Goal: Task Accomplishment & Management: Use online tool/utility

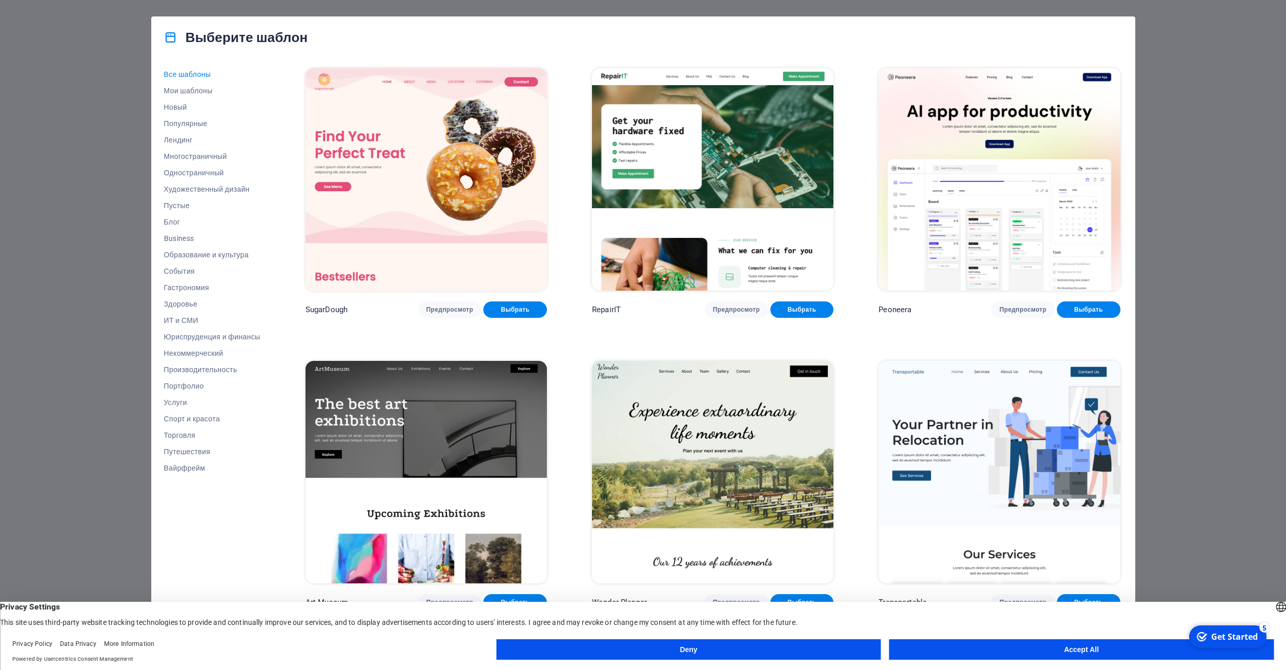
click at [799, 652] on button "Deny" at bounding box center [688, 649] width 384 height 20
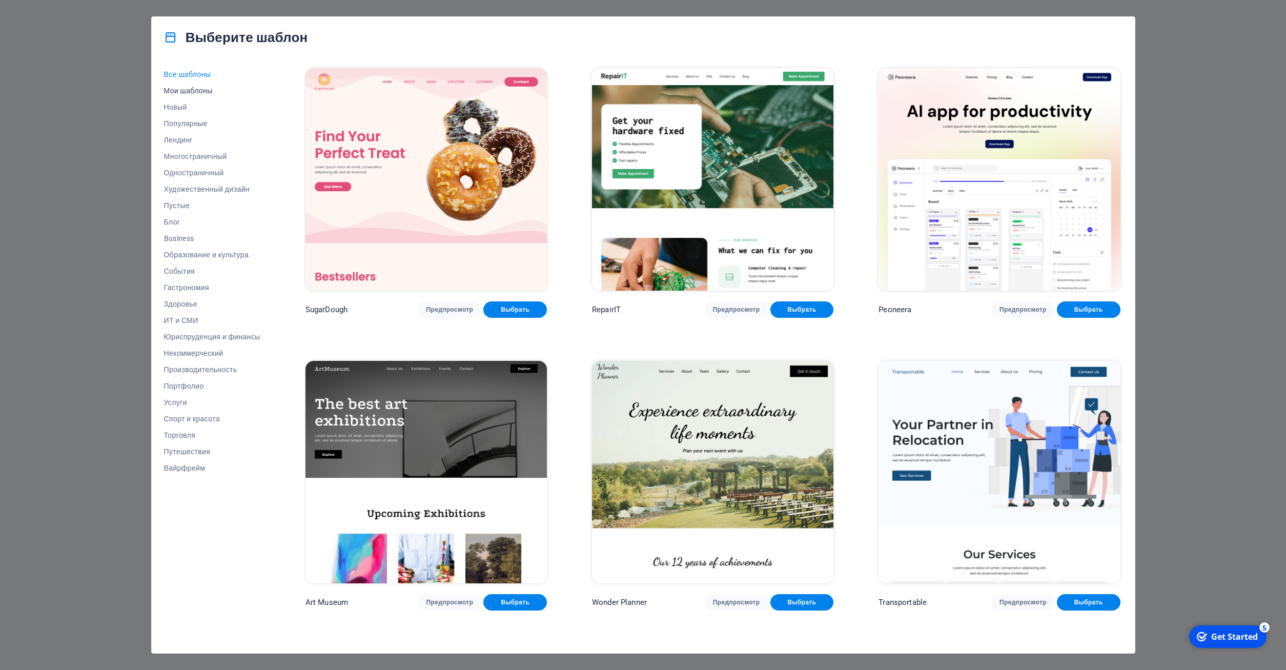
click at [198, 91] on span "Мои шаблоны" at bounding box center [212, 91] width 96 height 8
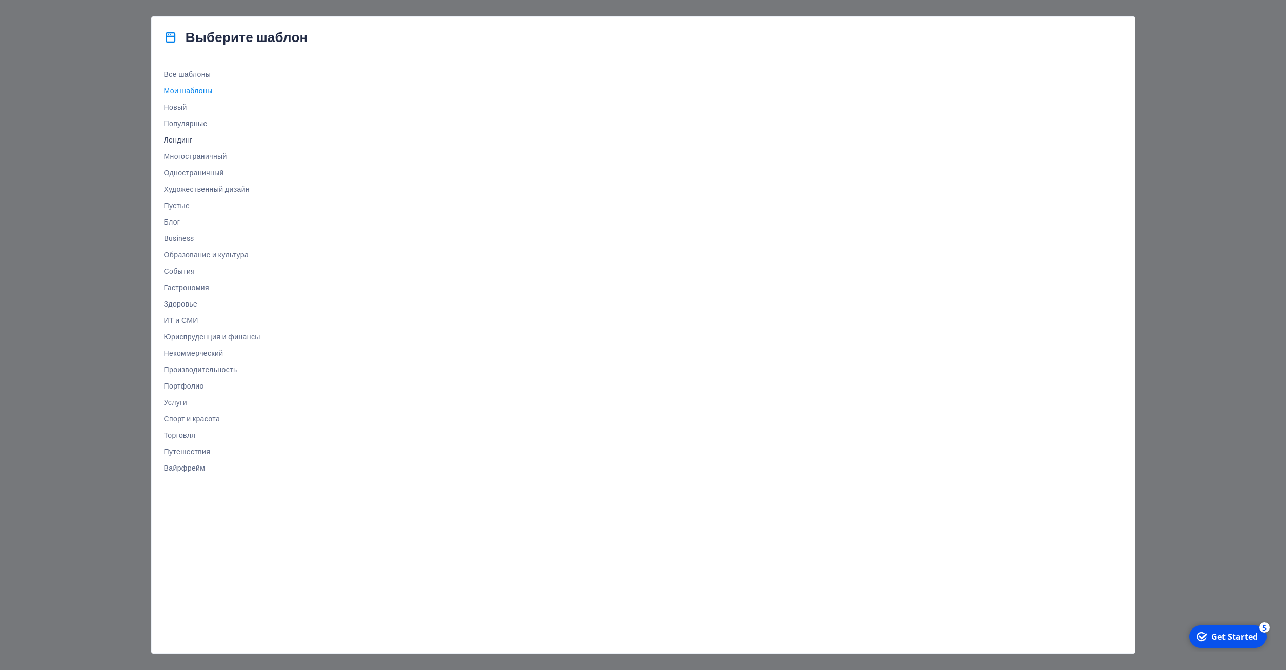
click at [190, 138] on span "Лендинг" at bounding box center [212, 140] width 96 height 8
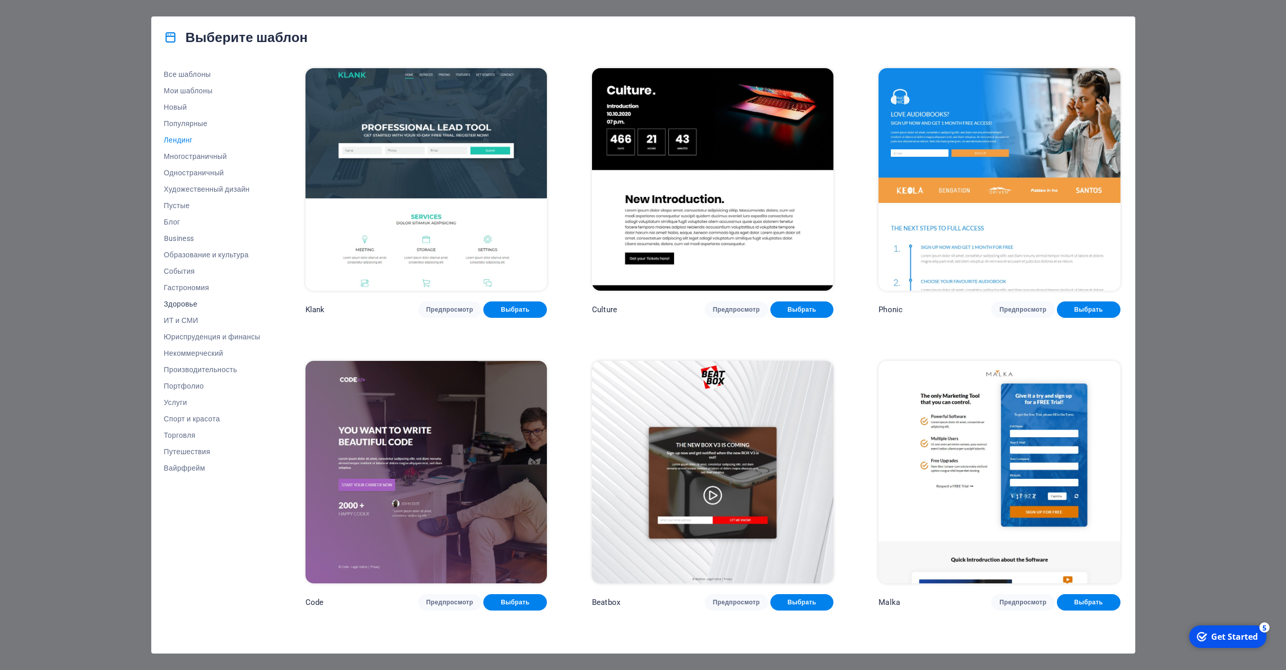
click at [190, 307] on span "Здоровье" at bounding box center [212, 304] width 96 height 8
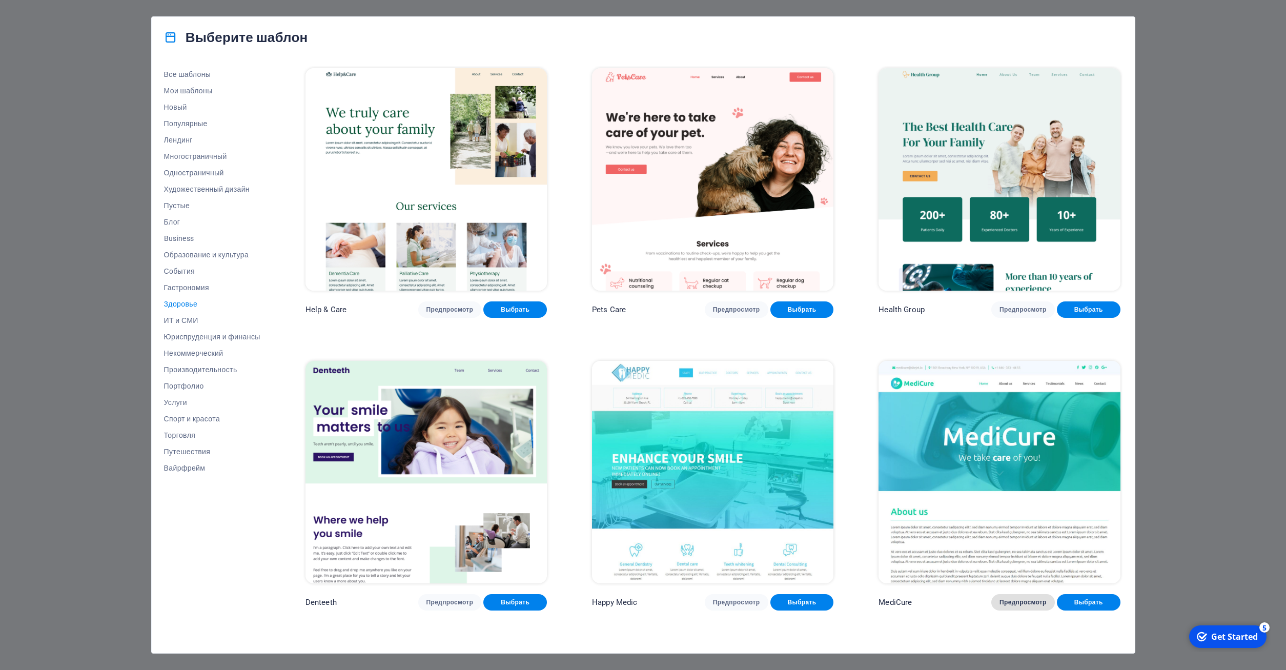
click at [1038, 603] on span "Предпросмотр" at bounding box center [1022, 602] width 47 height 8
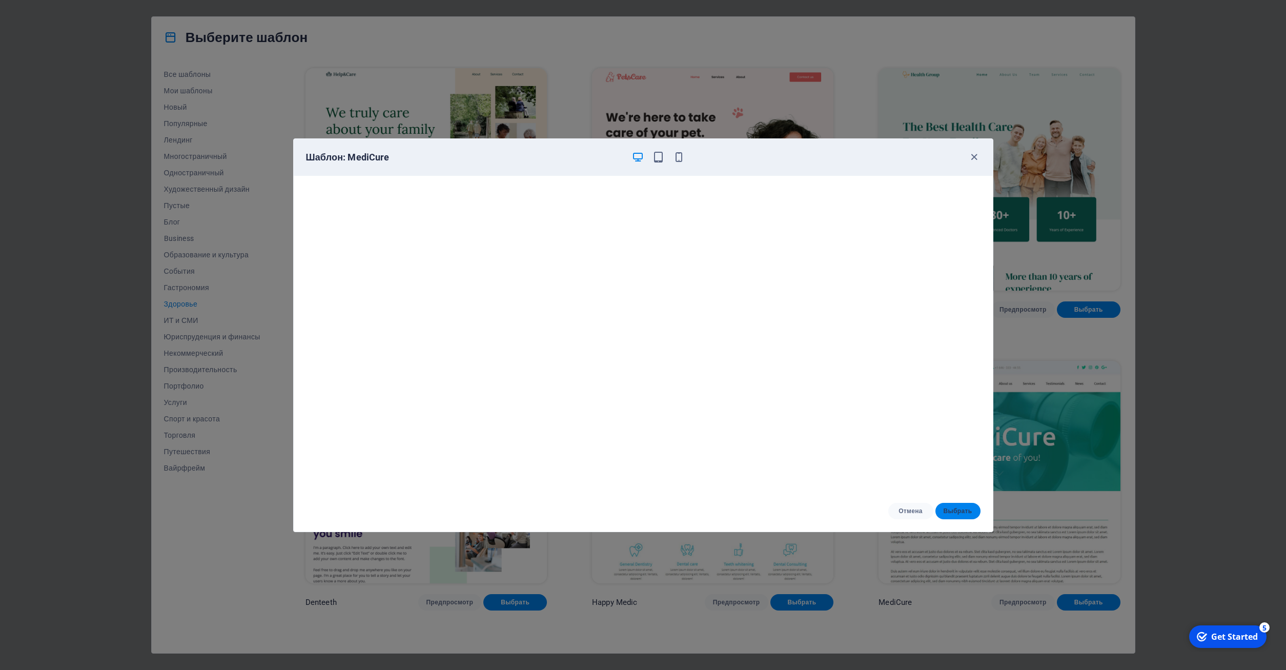
click at [965, 505] on button "Выбрать" at bounding box center [957, 511] width 45 height 16
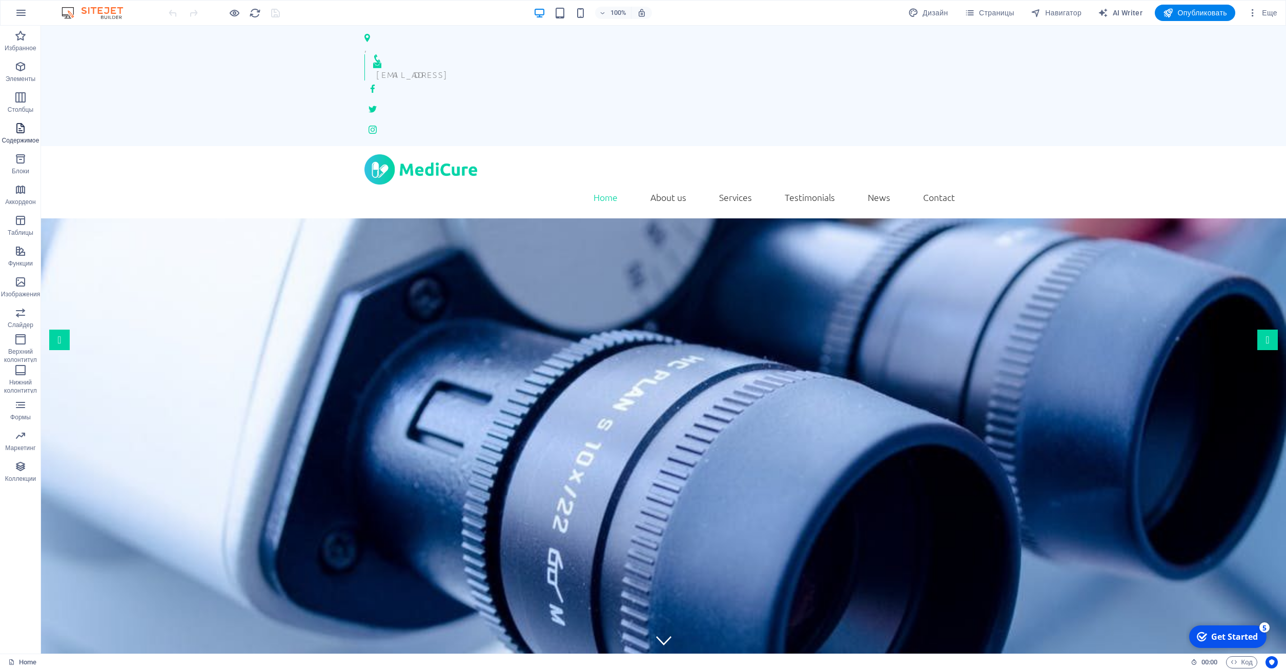
click at [19, 122] on icon "button" at bounding box center [20, 128] width 12 height 12
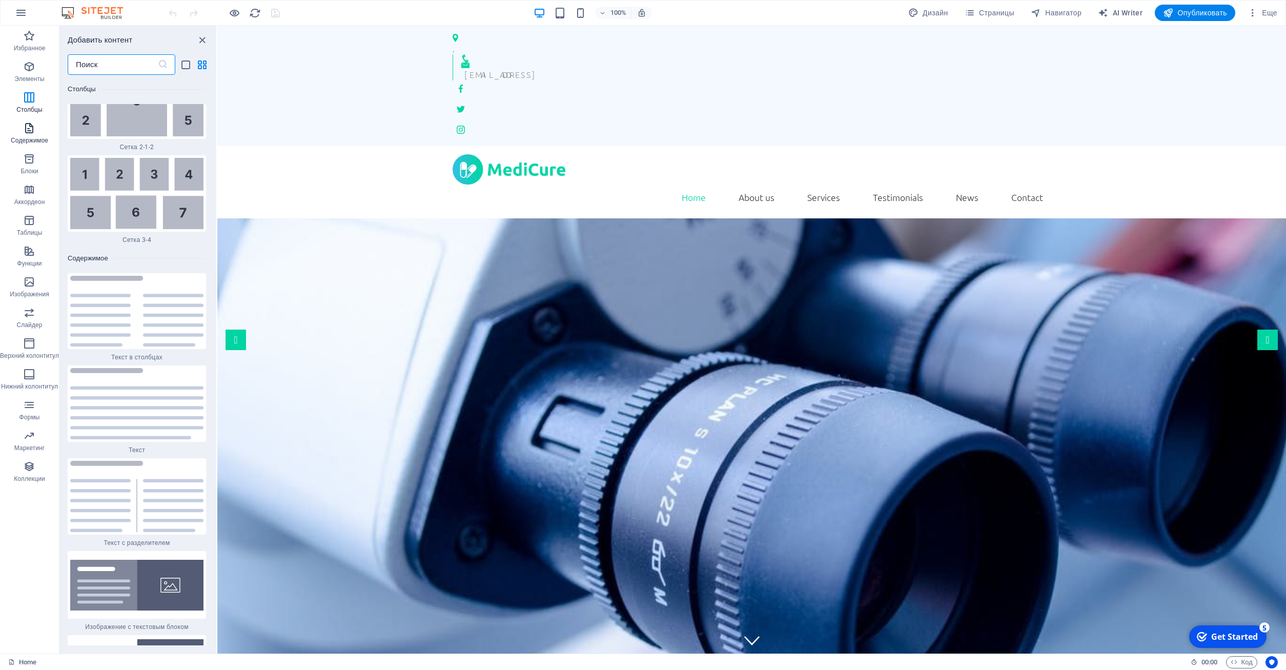
scroll to position [3297, 0]
click at [36, 280] on span "Изображения" at bounding box center [29, 288] width 59 height 25
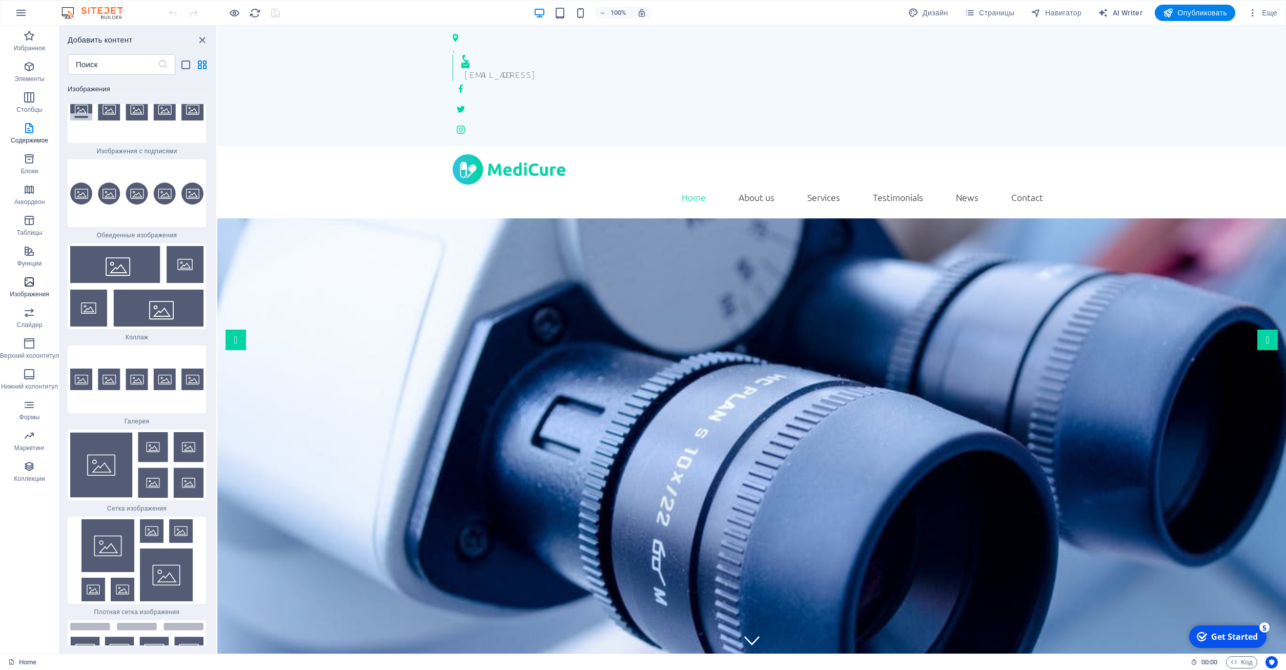
scroll to position [10200, 0]
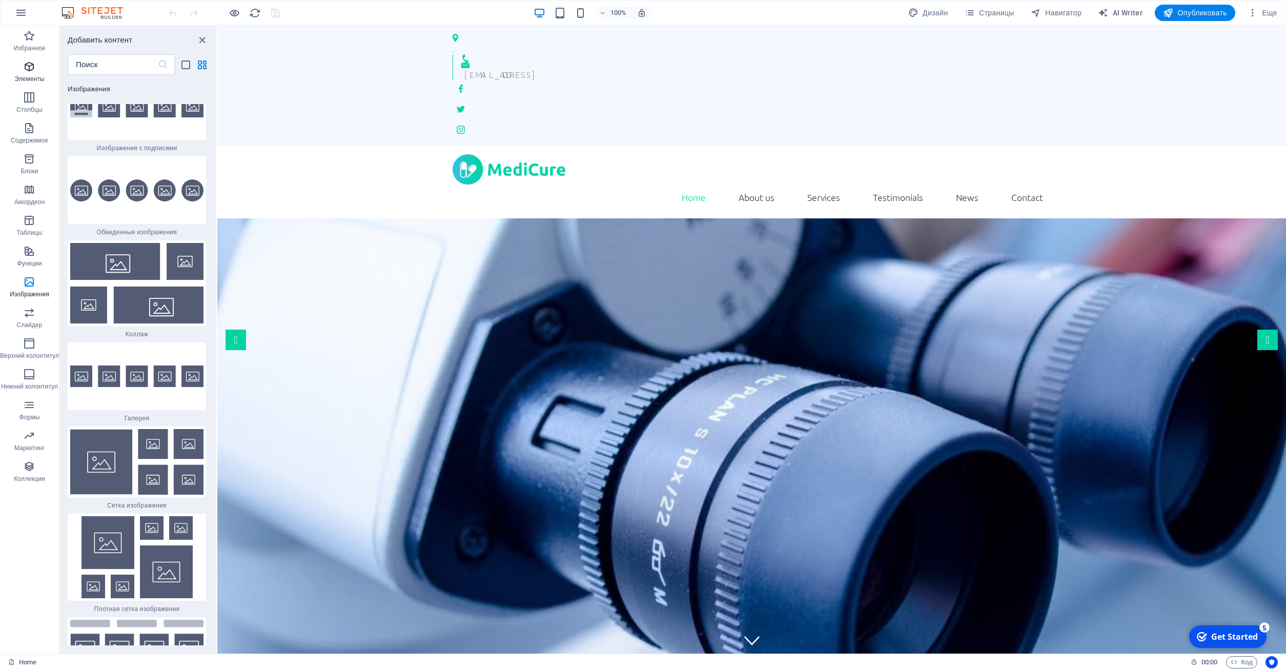
click at [31, 72] on icon "button" at bounding box center [29, 66] width 12 height 12
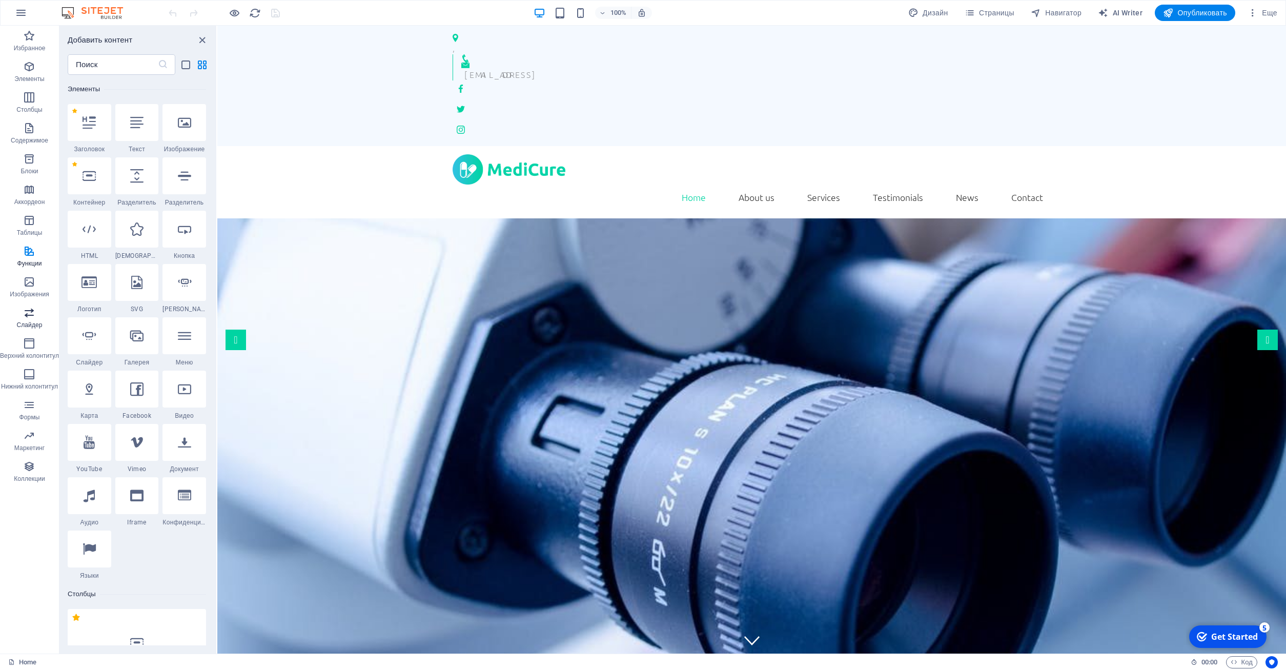
scroll to position [193, 0]
drag, startPoint x: 1192, startPoint y: 7, endPoint x: 1193, endPoint y: 22, distance: 14.9
click at [1192, 8] on button "Опубликовать" at bounding box center [1195, 13] width 80 height 16
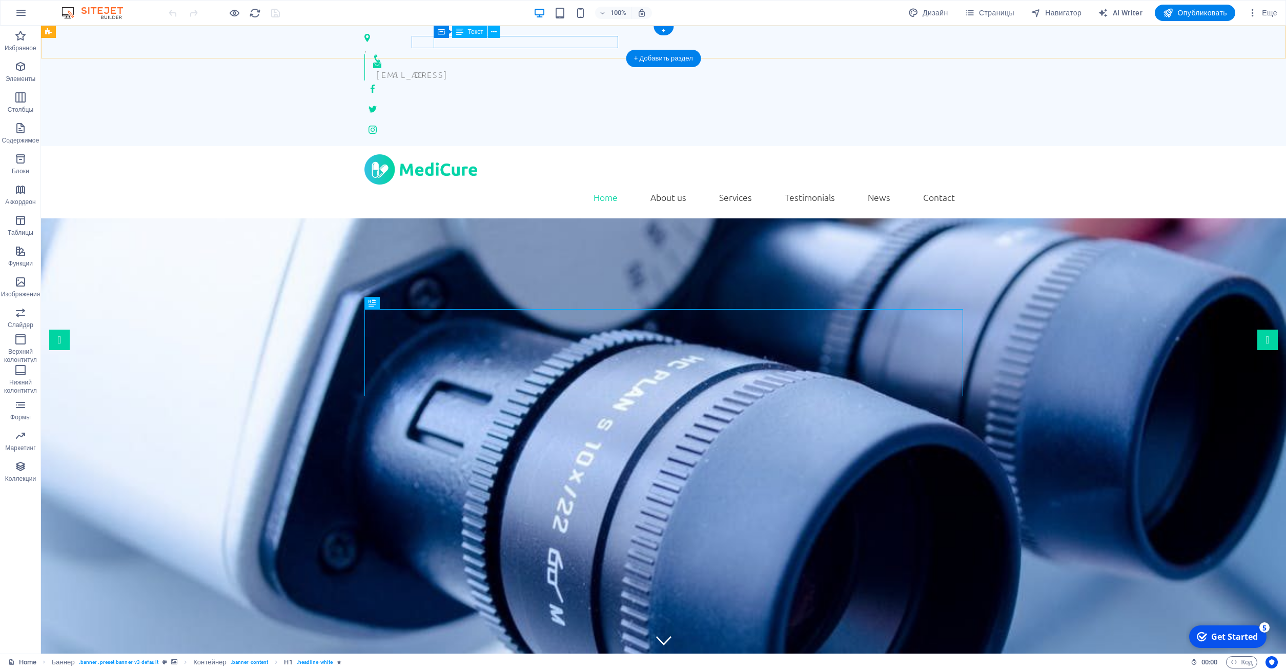
click at [585, 68] on div "206f9b98f2927e17dca402c620b452@cpanel.local" at bounding box center [665, 74] width 579 height 12
click at [1261, 10] on span "Еще" at bounding box center [1262, 13] width 30 height 10
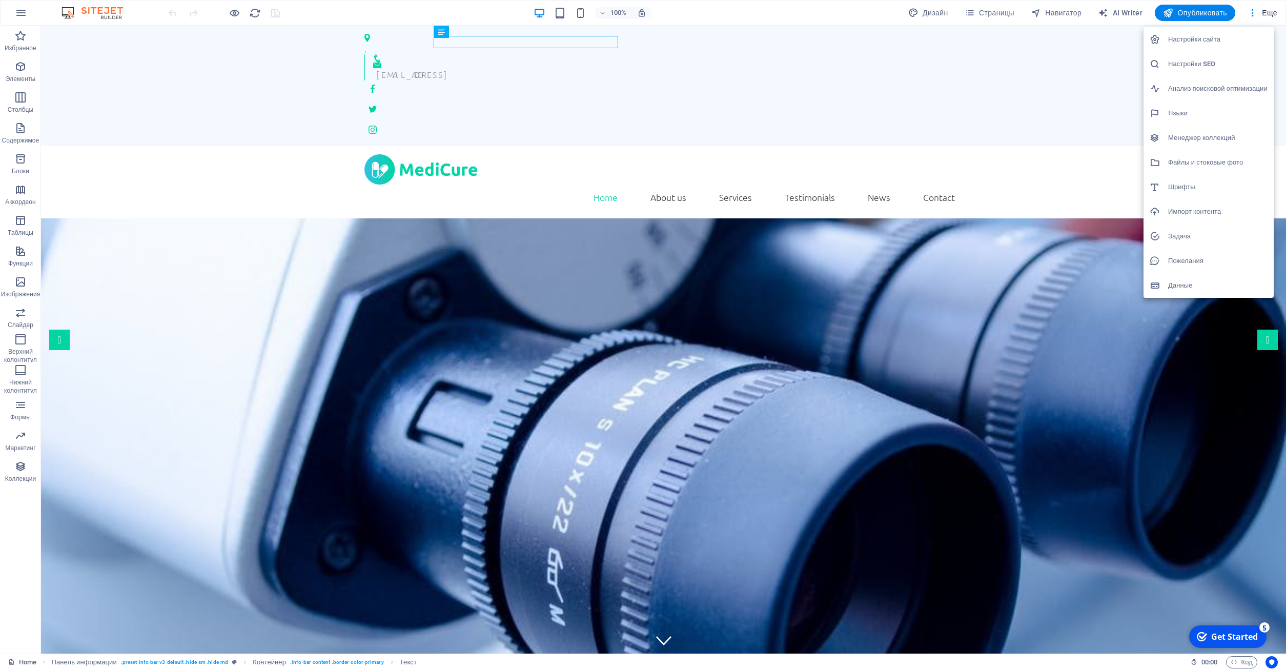
click at [1147, 653] on div at bounding box center [643, 335] width 1286 height 670
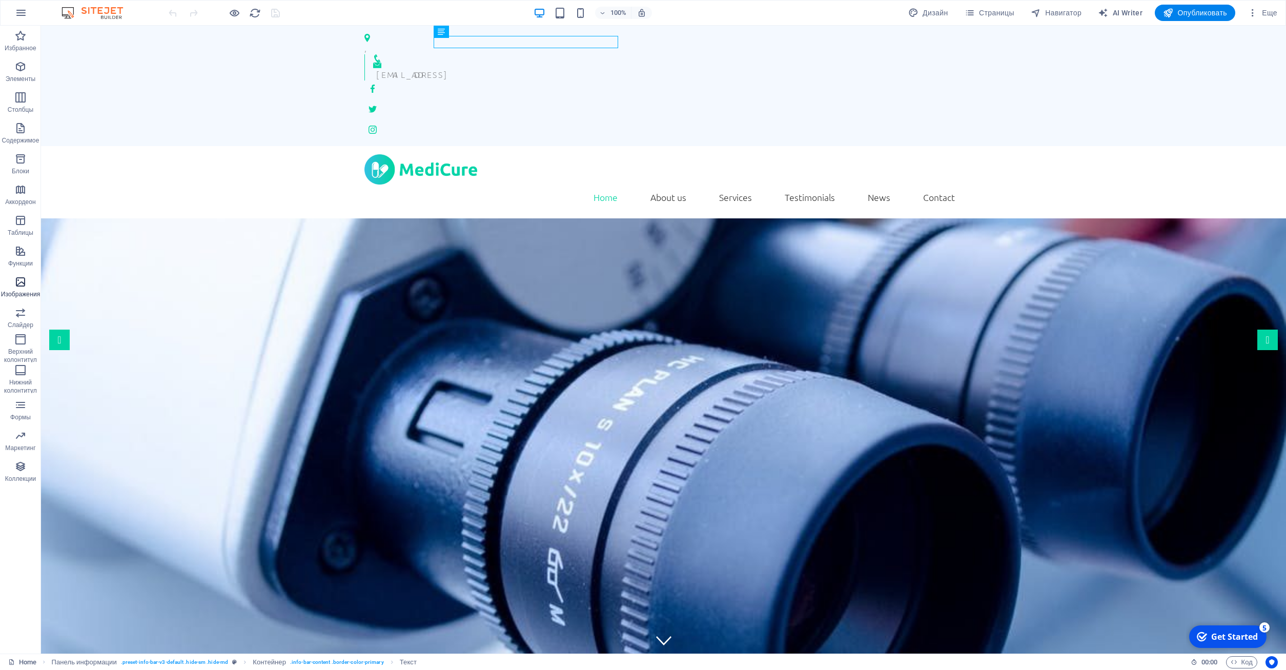
click at [16, 281] on icon "button" at bounding box center [20, 282] width 12 height 12
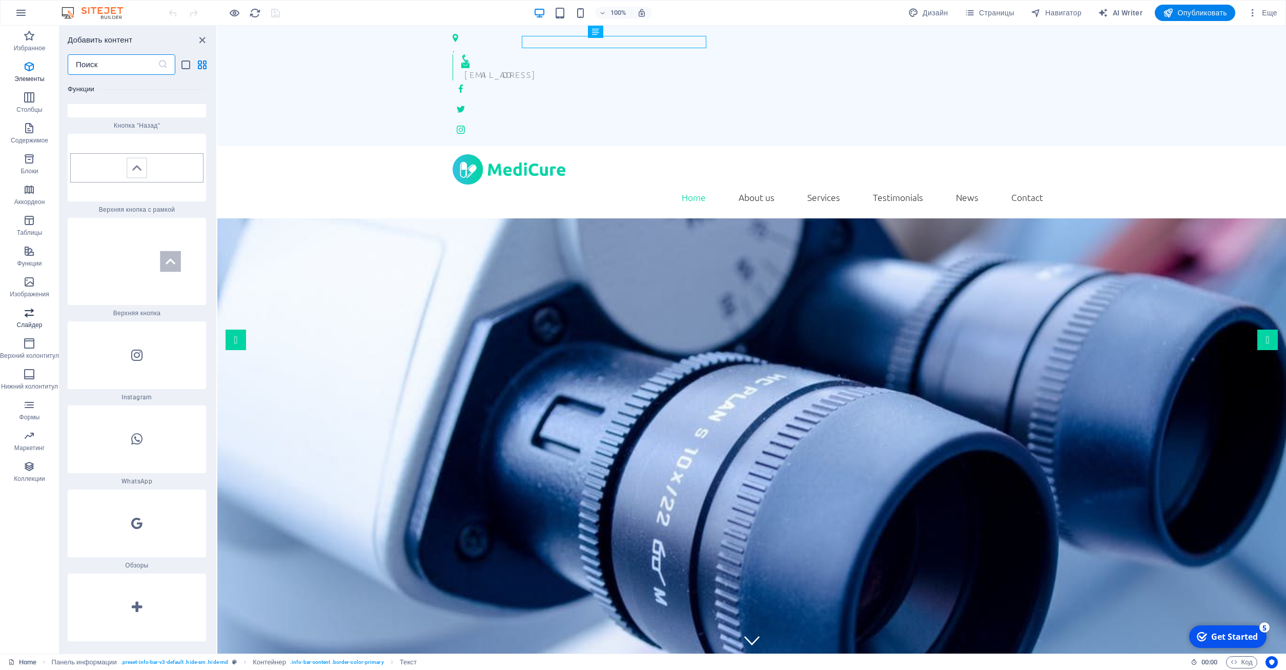
click at [35, 326] on p "Слайдер" at bounding box center [29, 325] width 26 height 8
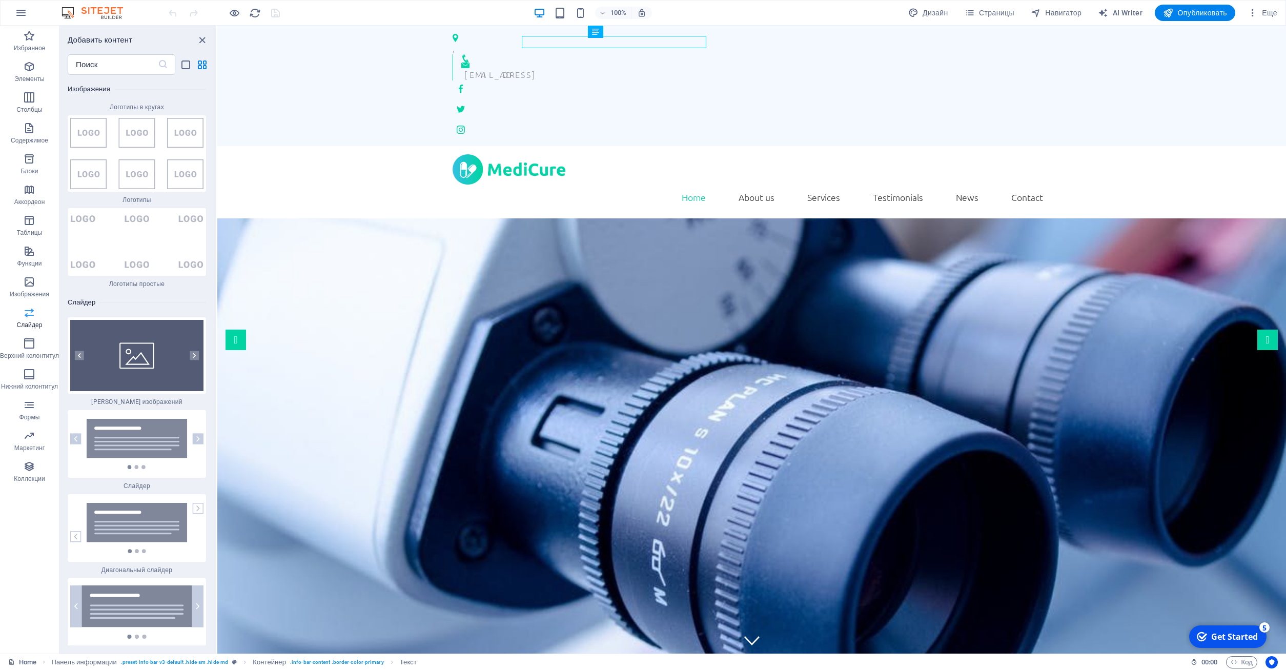
scroll to position [11534, 0]
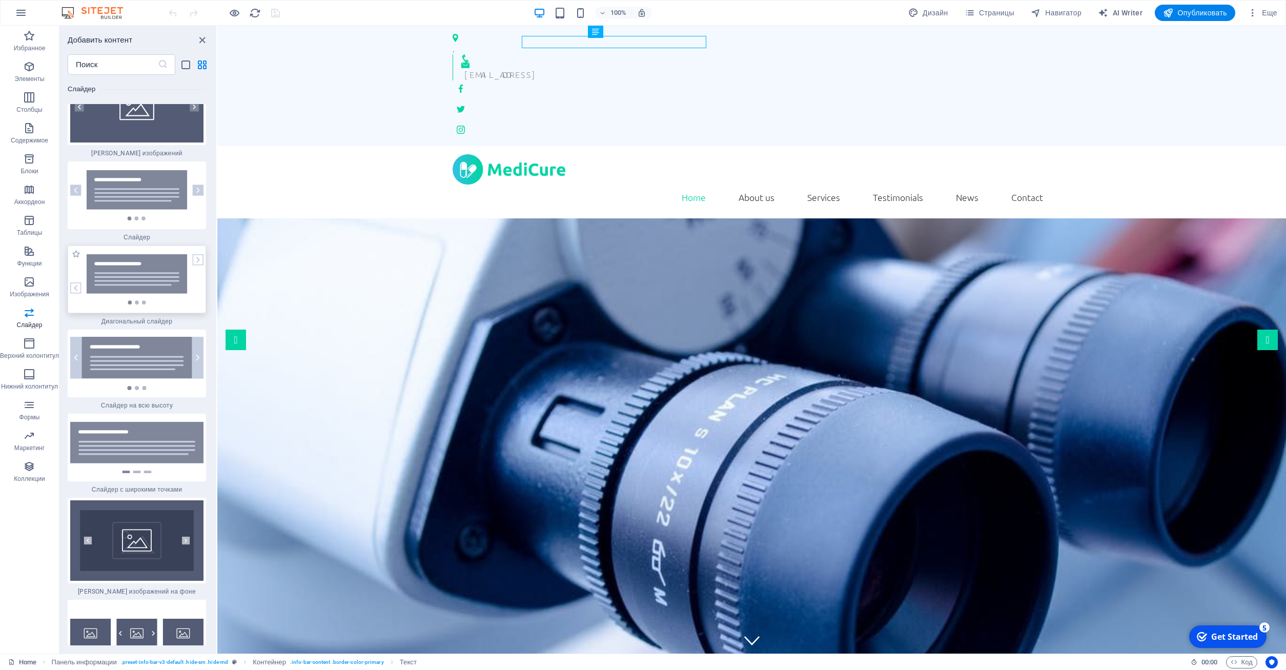
click at [153, 304] on img at bounding box center [136, 279] width 133 height 50
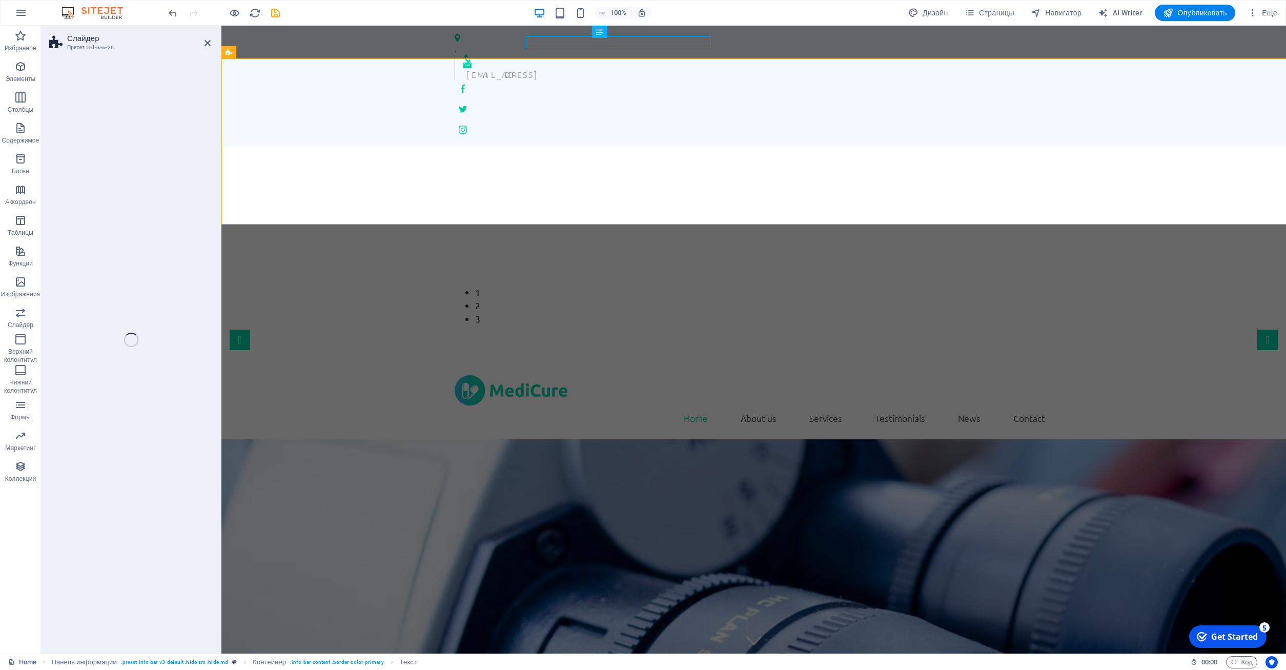
select select "rem"
select select "px"
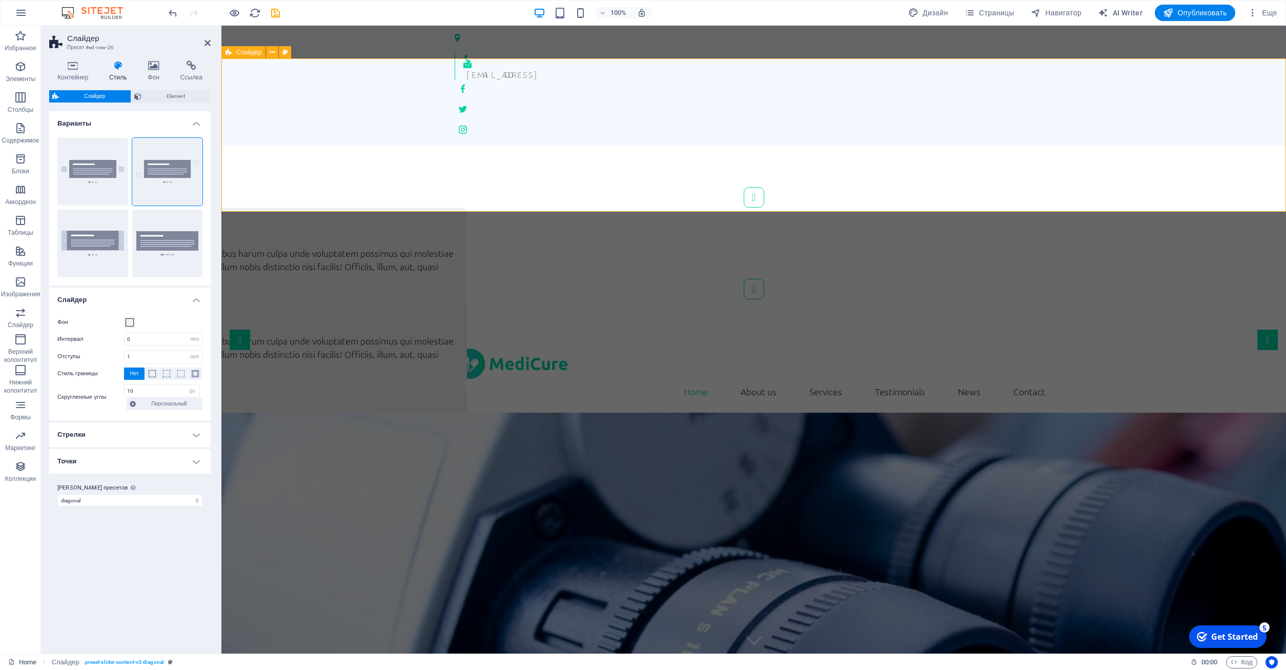
drag, startPoint x: 495, startPoint y: 292, endPoint x: 594, endPoint y: 211, distance: 128.2
click at [744, 187] on button "Content Slider" at bounding box center [754, 197] width 20 height 20
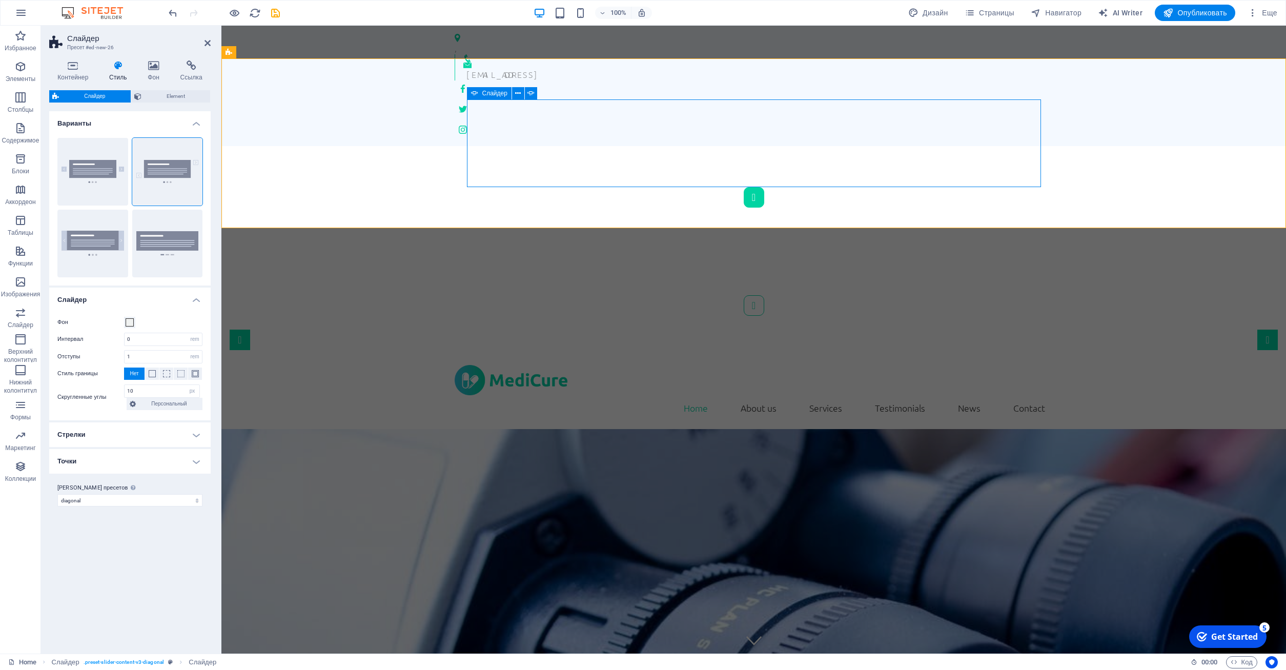
click at [744, 187] on button "Content Slider" at bounding box center [754, 197] width 20 height 20
click at [517, 93] on icon at bounding box center [518, 93] width 6 height 11
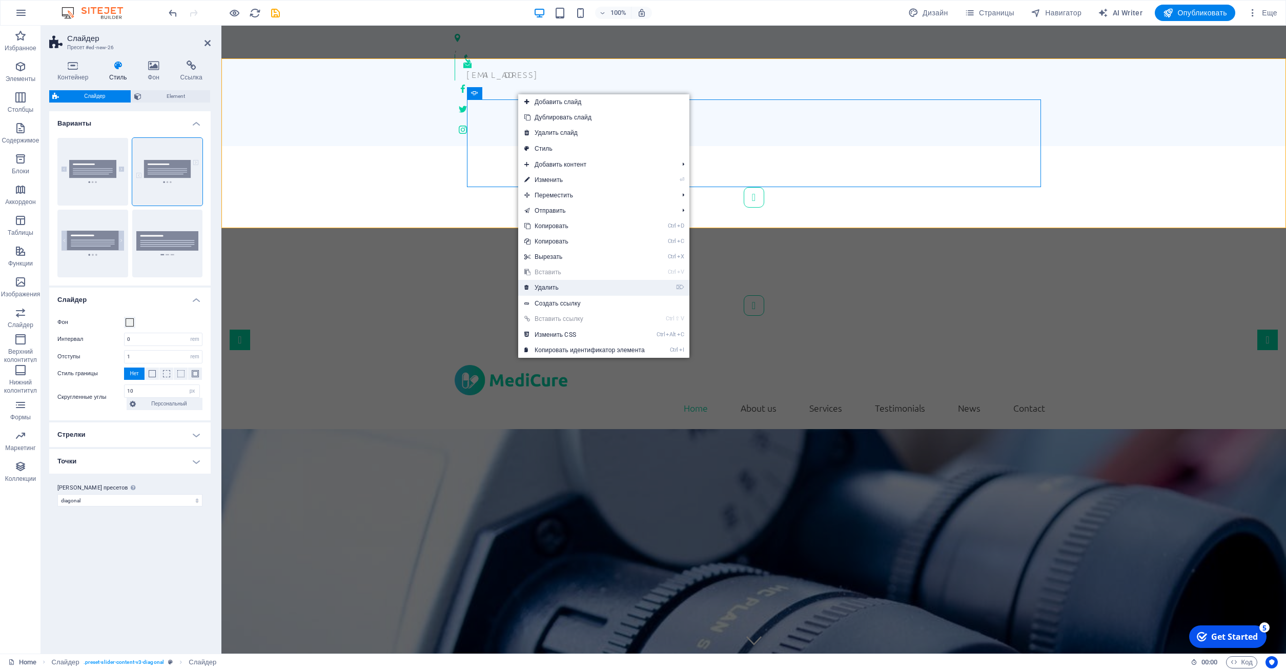
click at [584, 288] on link "⌦ Удалить" at bounding box center [584, 287] width 133 height 15
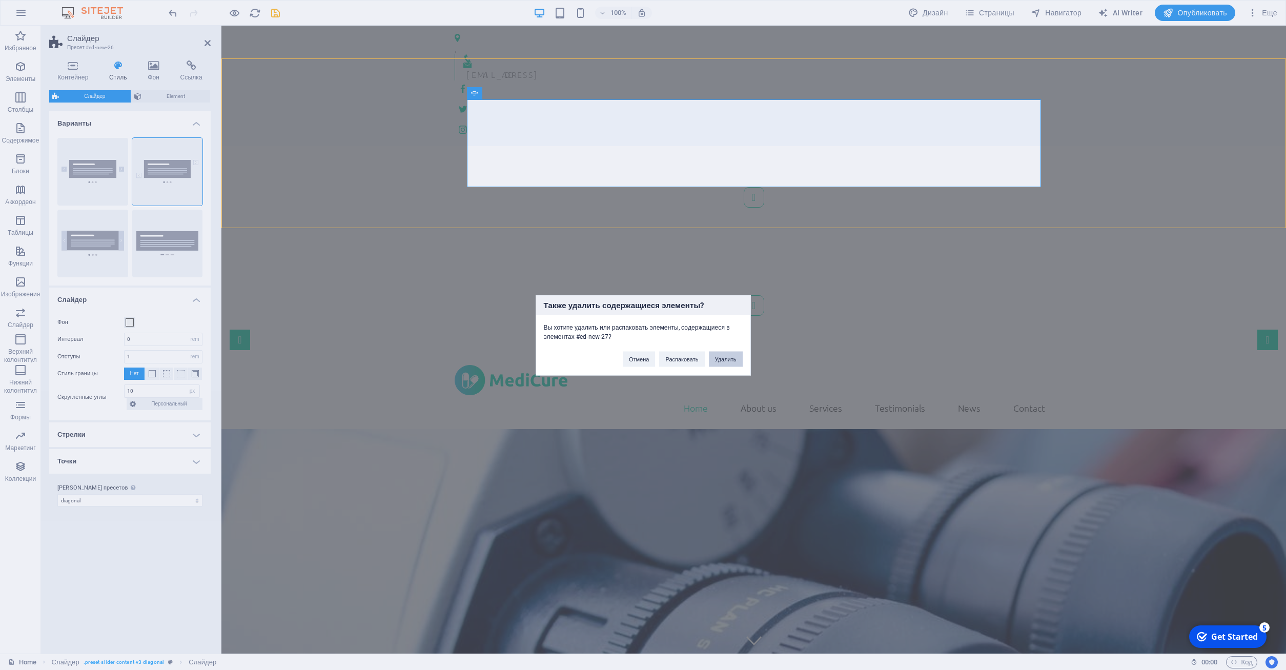
click at [731, 360] on button "Удалить" at bounding box center [726, 358] width 34 height 15
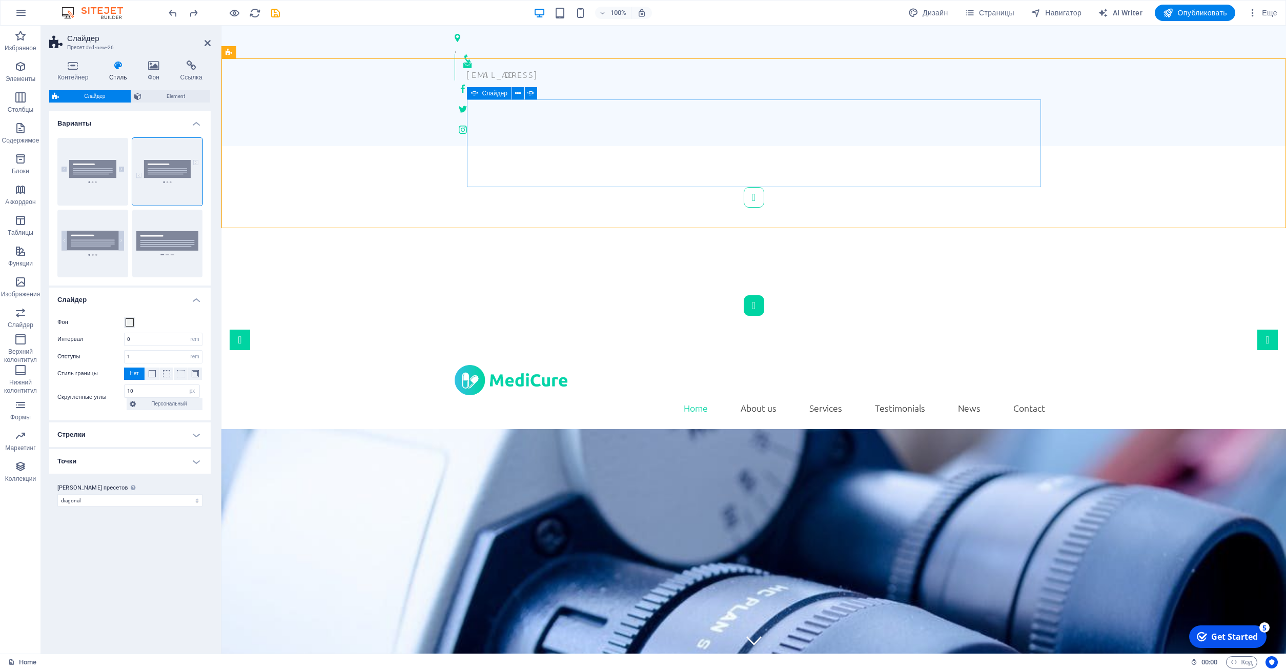
click at [764, 295] on button "Content Slider" at bounding box center [754, 305] width 20 height 20
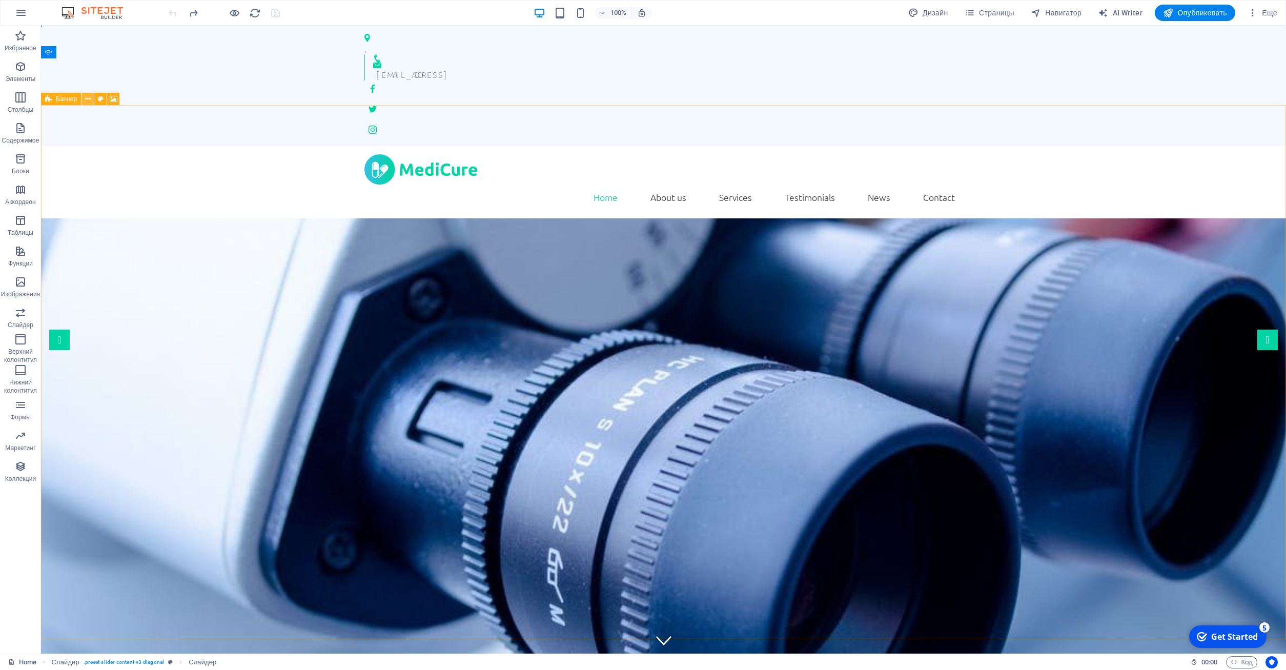
click at [91, 99] on button at bounding box center [87, 99] width 12 height 12
click at [105, 55] on icon at bounding box center [105, 52] width 6 height 11
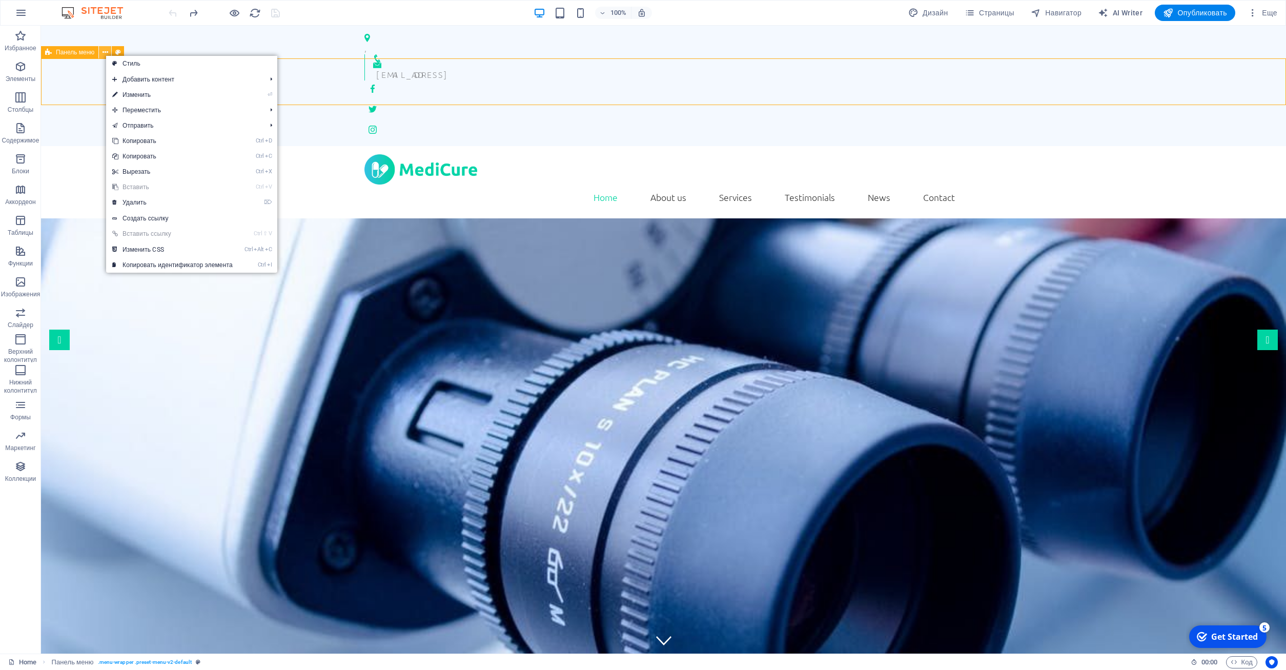
click at [105, 55] on icon at bounding box center [105, 52] width 6 height 11
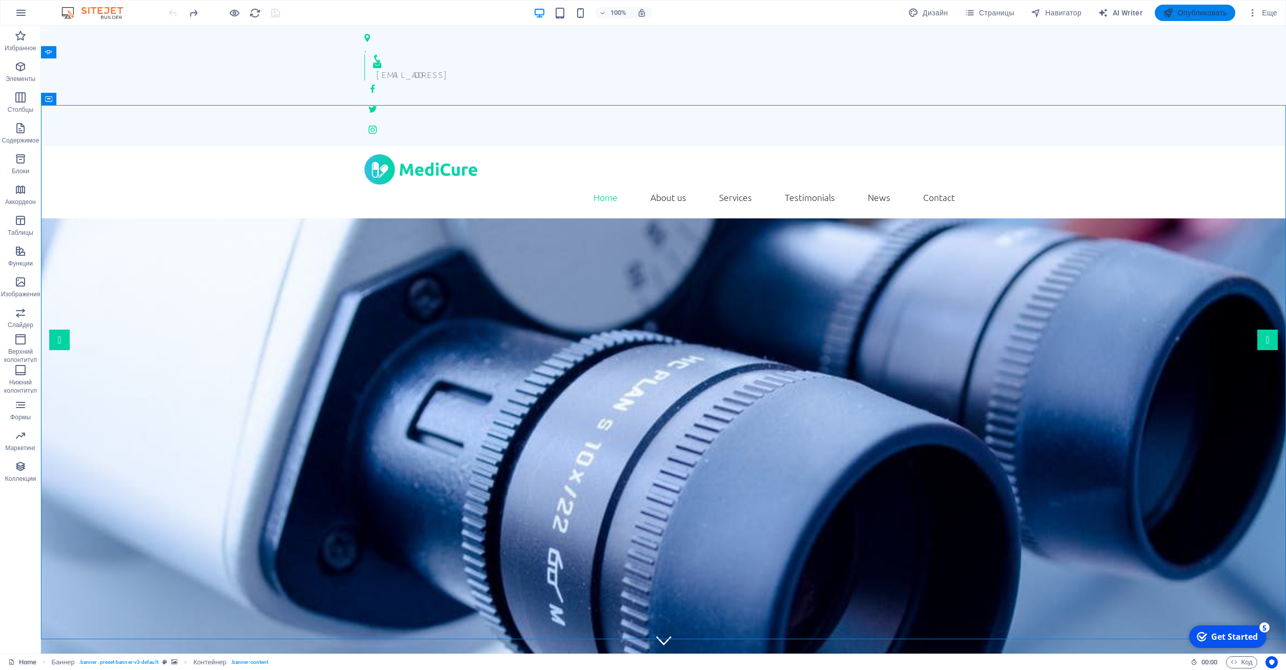
drag, startPoint x: 1193, startPoint y: 10, endPoint x: 1198, endPoint y: 20, distance: 11.2
click at [1194, 10] on span "Опубликовать" at bounding box center [1195, 13] width 64 height 10
